Goal: Task Accomplishment & Management: Manage account settings

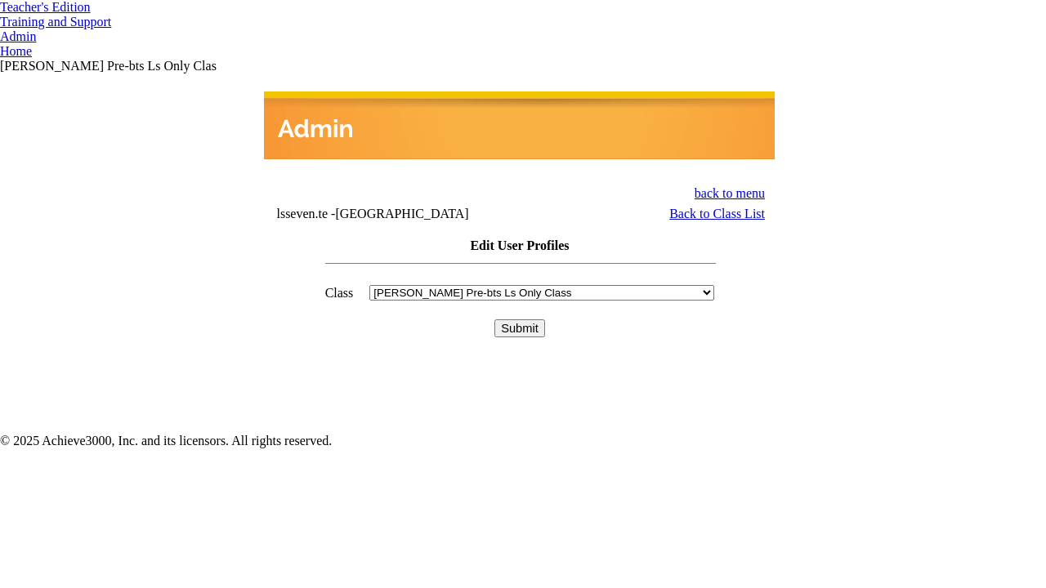
click at [520, 320] on input "Submit" at bounding box center [519, 329] width 51 height 18
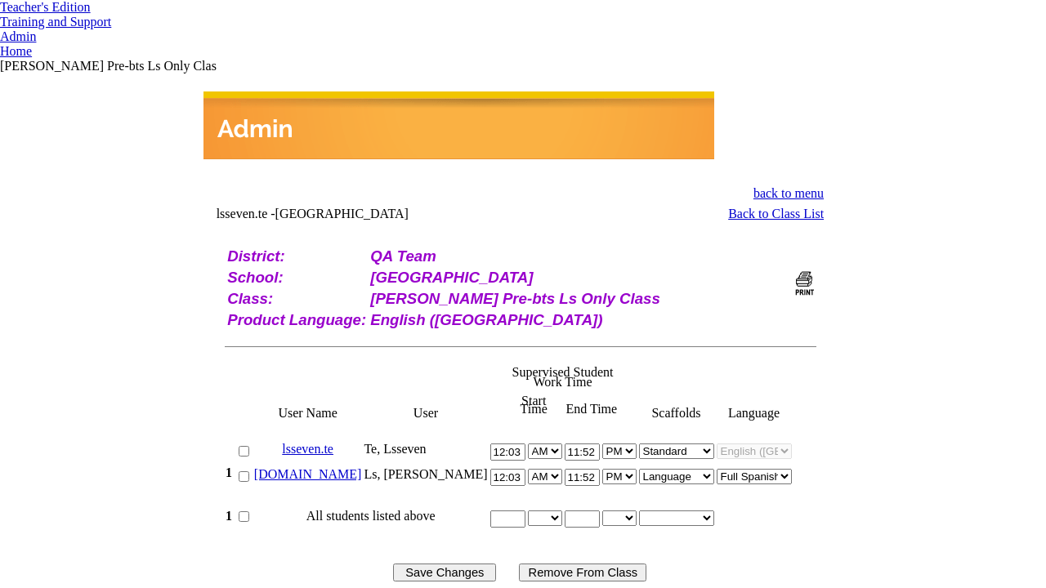
click at [339, 467] on link "bella.ls" at bounding box center [308, 474] width 108 height 14
